Goal: Information Seeking & Learning: Learn about a topic

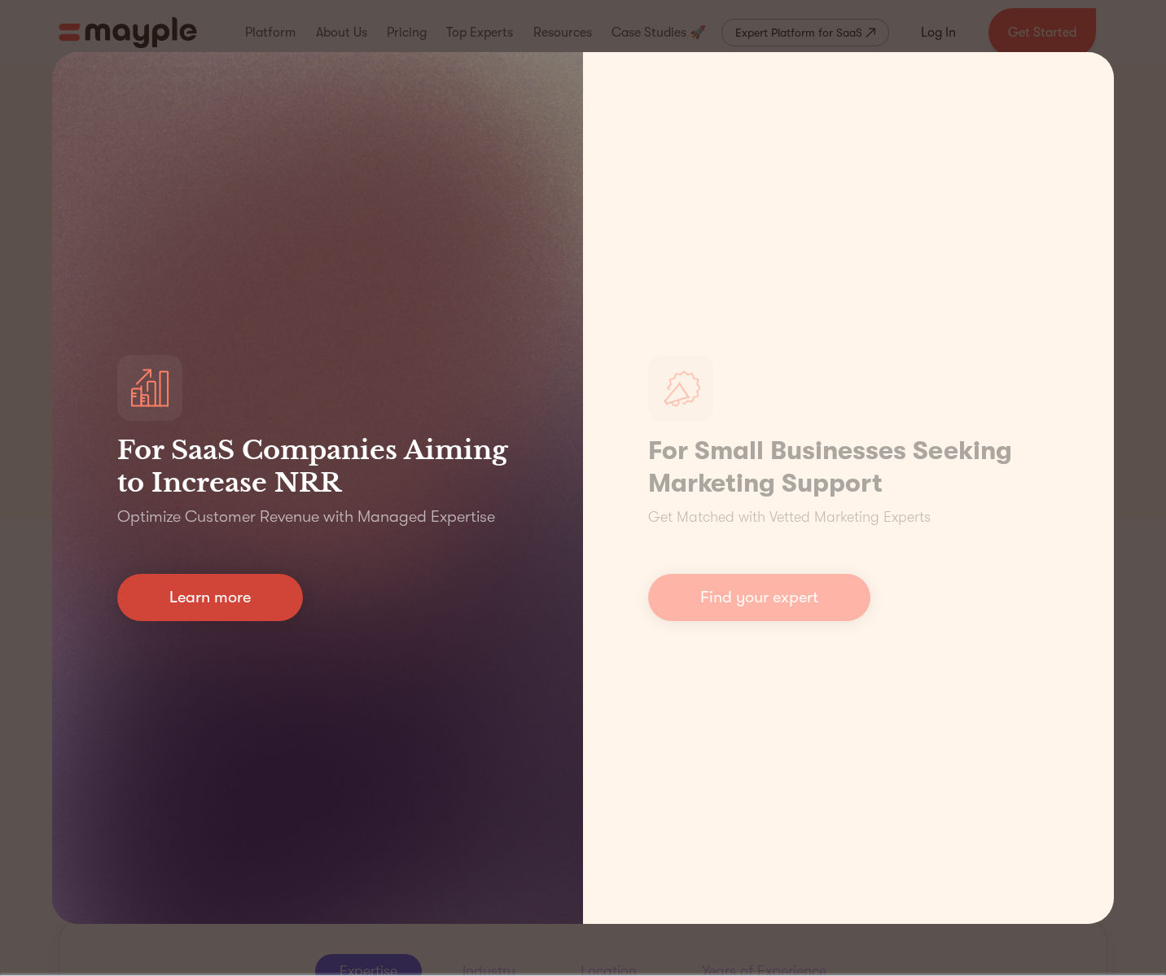
click at [250, 601] on link "Learn more" at bounding box center [210, 597] width 186 height 47
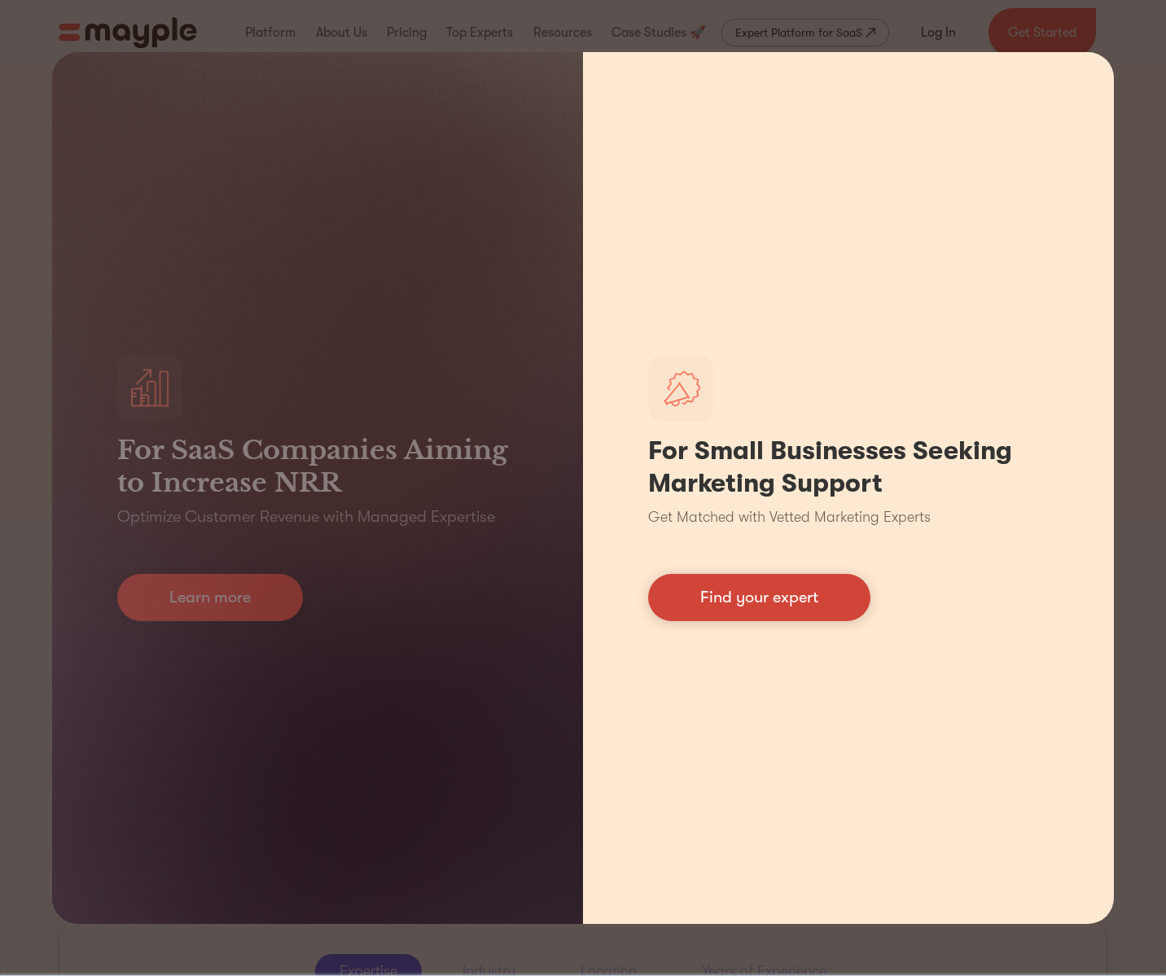
click at [725, 616] on link "Find your expert" at bounding box center [759, 597] width 222 height 47
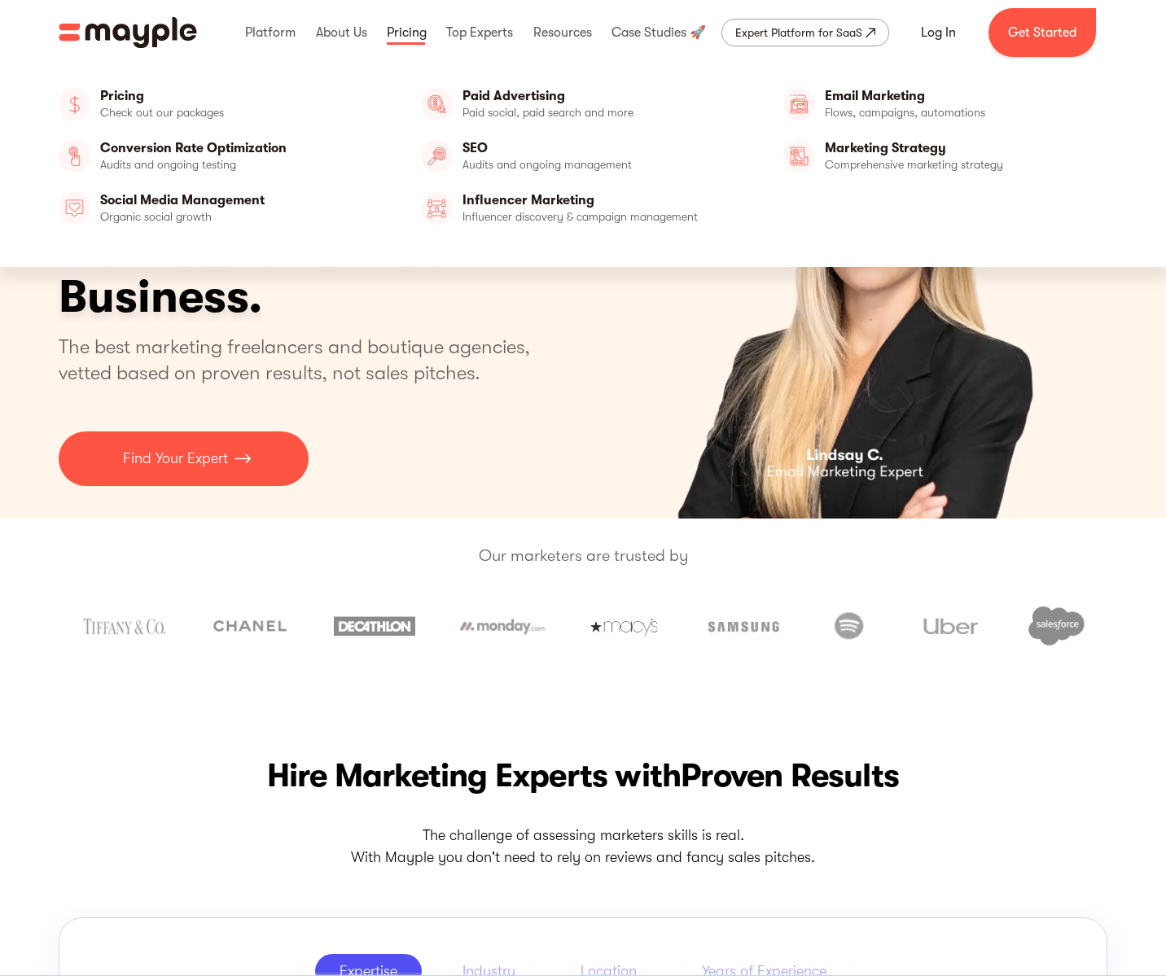
click at [409, 33] on link at bounding box center [407, 33] width 48 height 52
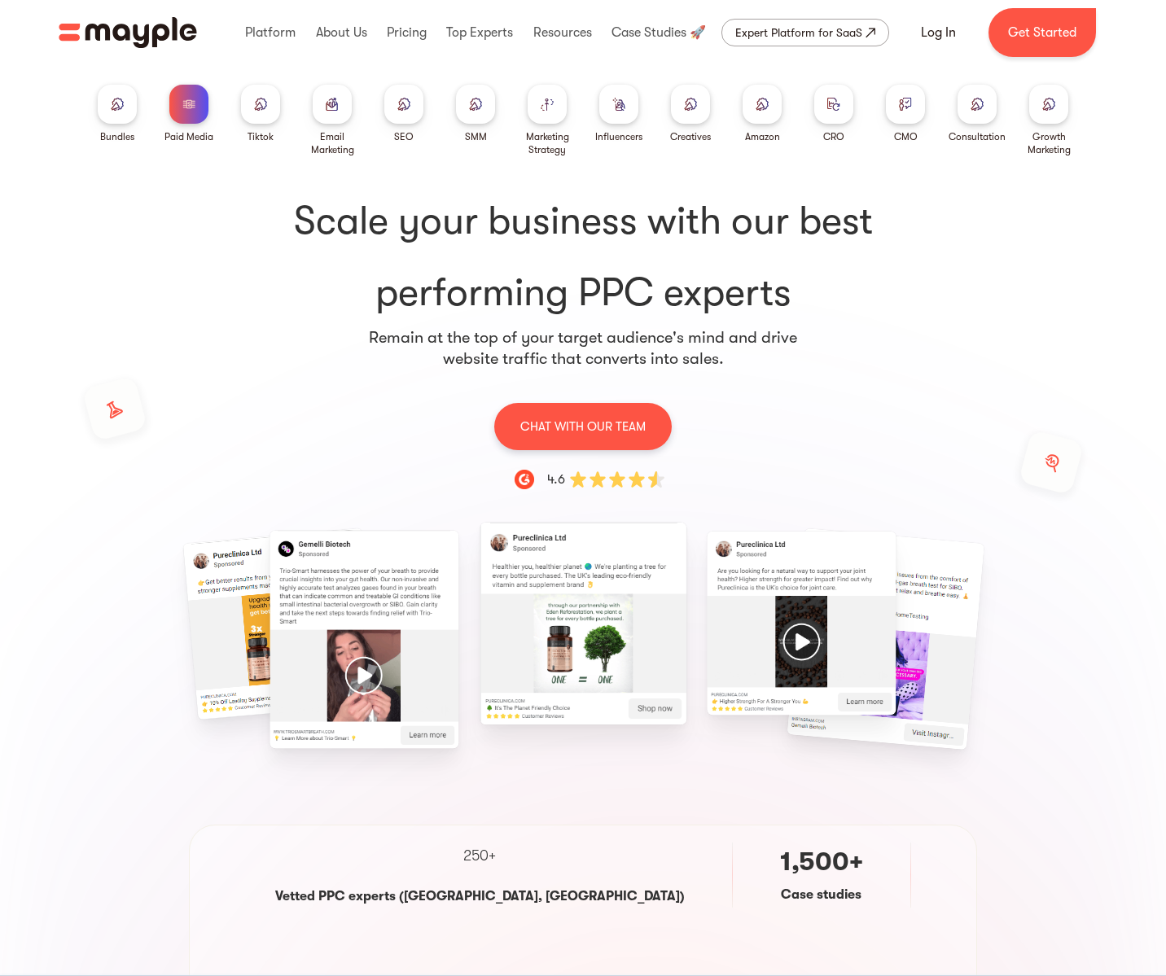
click at [330, 100] on img at bounding box center [332, 104] width 13 height 12
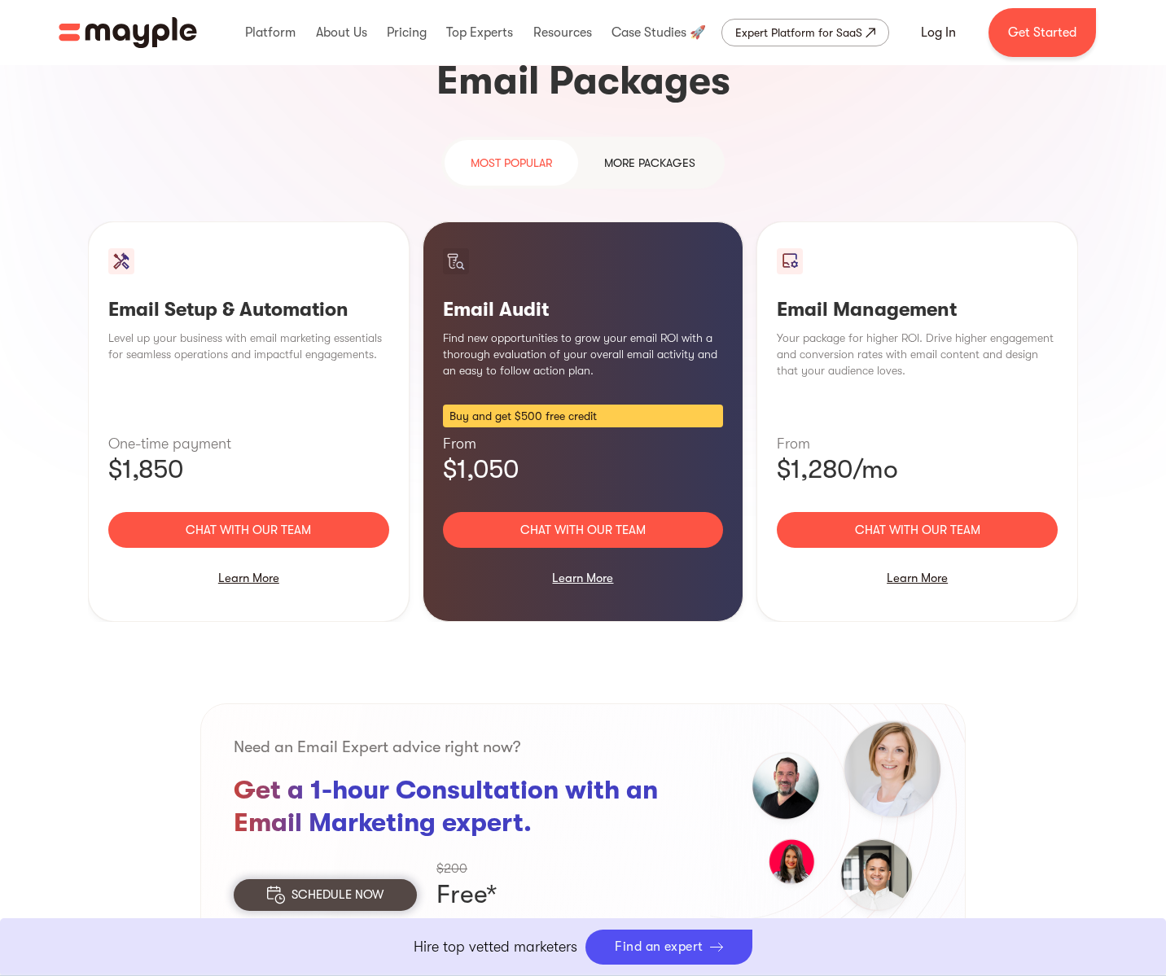
scroll to position [1538, 0]
